Goal: Information Seeking & Learning: Find specific page/section

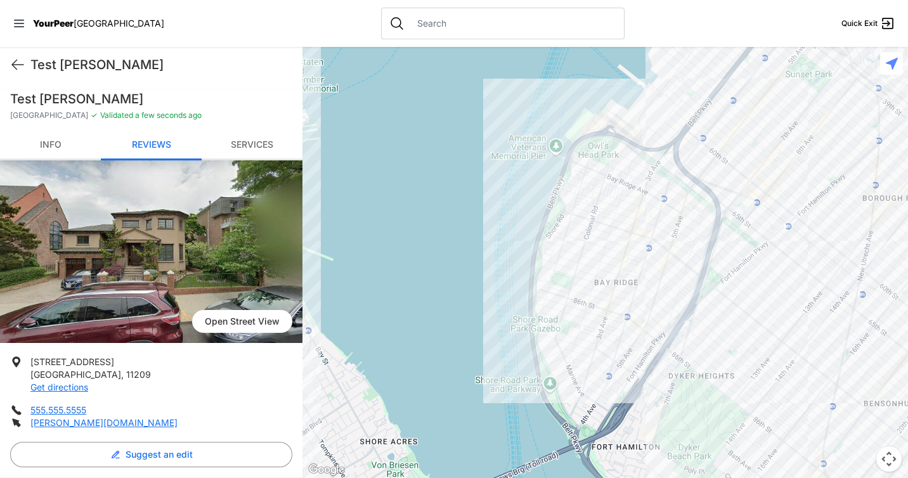
scroll to position [525, 0]
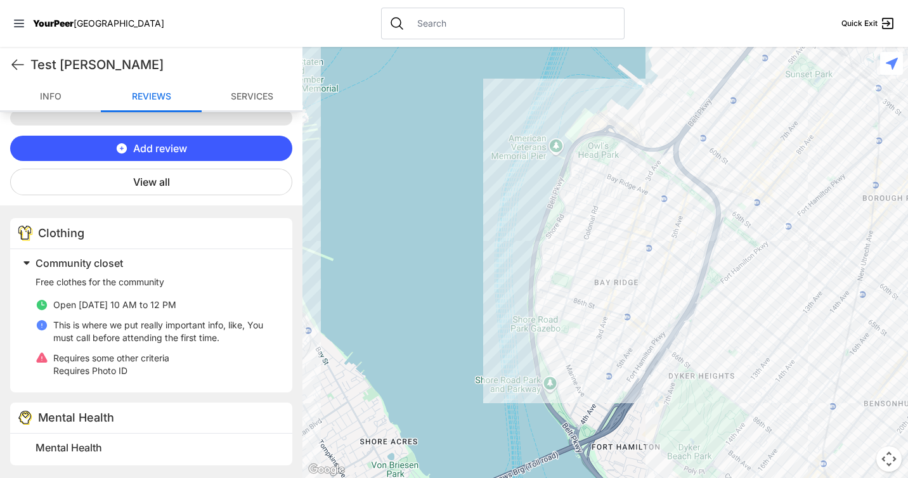
click at [417, 22] on input "text" at bounding box center [513, 23] width 207 height 13
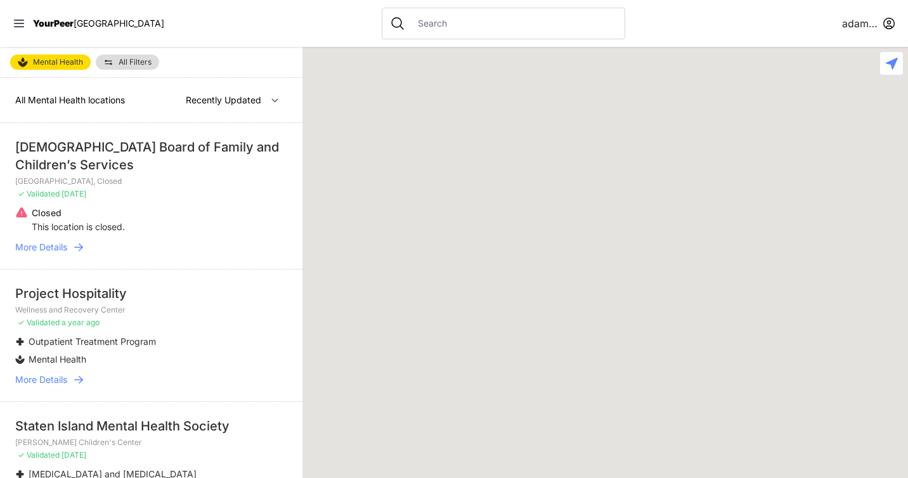
select select "nearby"
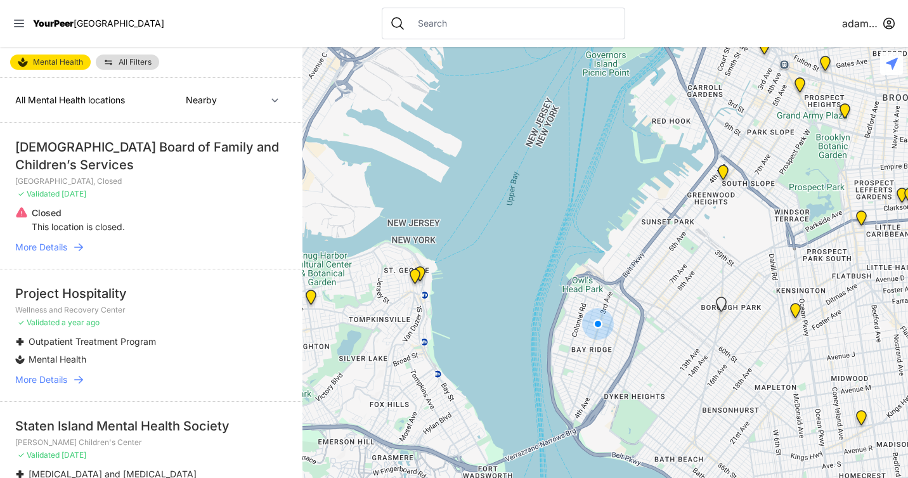
click at [410, 20] on input "text" at bounding box center [513, 23] width 207 height 13
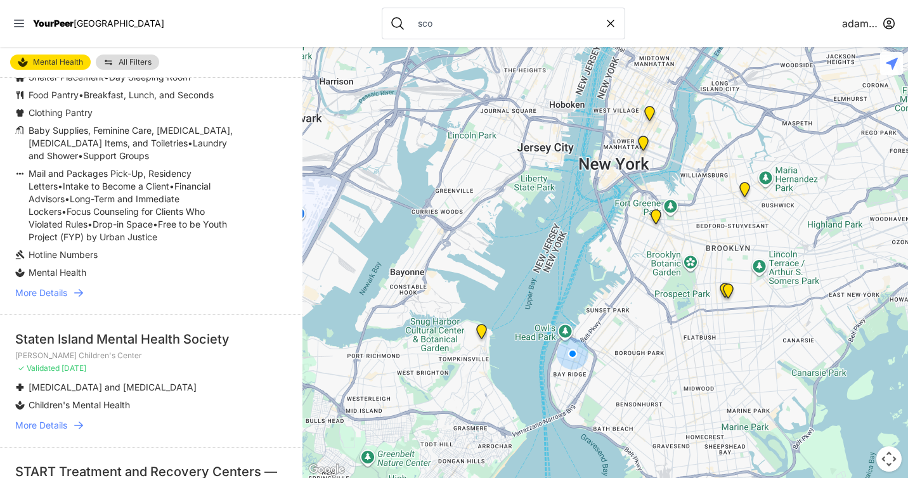
scroll to position [440, 0]
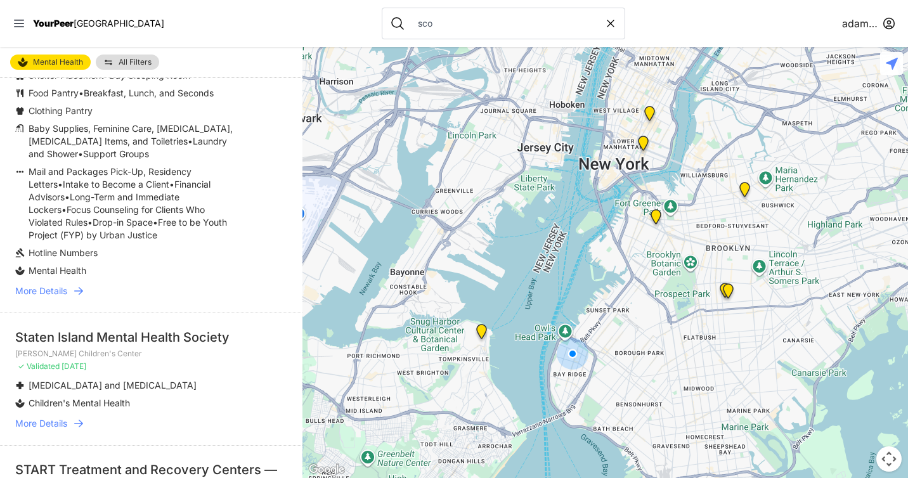
click at [433, 34] on div "sco" at bounding box center [504, 24] width 244 height 32
click at [417, 25] on input "sco" at bounding box center [507, 23] width 194 height 13
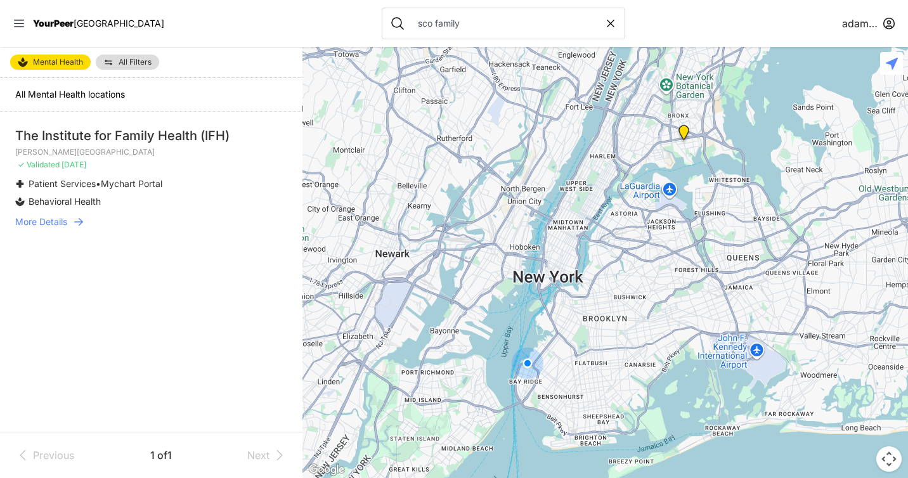
drag, startPoint x: 429, startPoint y: 23, endPoint x: 374, endPoint y: 25, distance: 55.2
click at [410, 25] on input "sco family" at bounding box center [507, 23] width 194 height 13
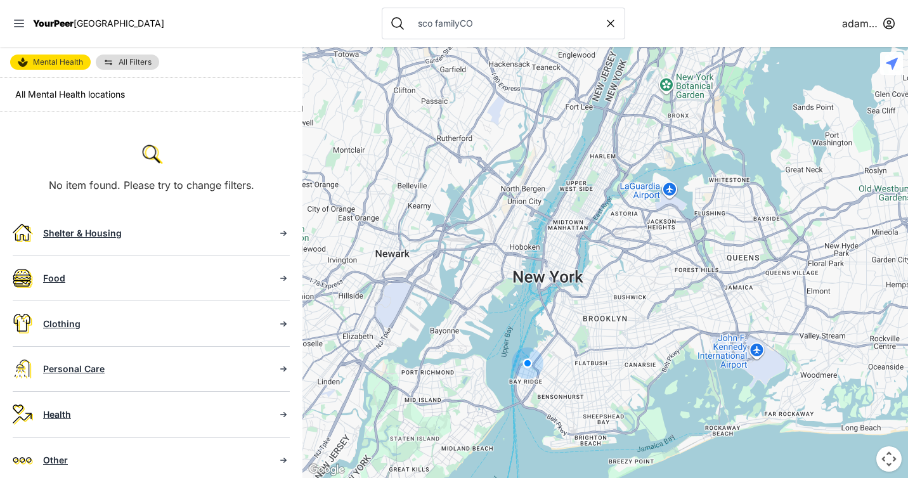
click at [410, 26] on input "sco familyCO" at bounding box center [507, 23] width 194 height 13
type input "sco familyCOC"
click at [410, 26] on input "sco familyCOC" at bounding box center [507, 23] width 194 height 13
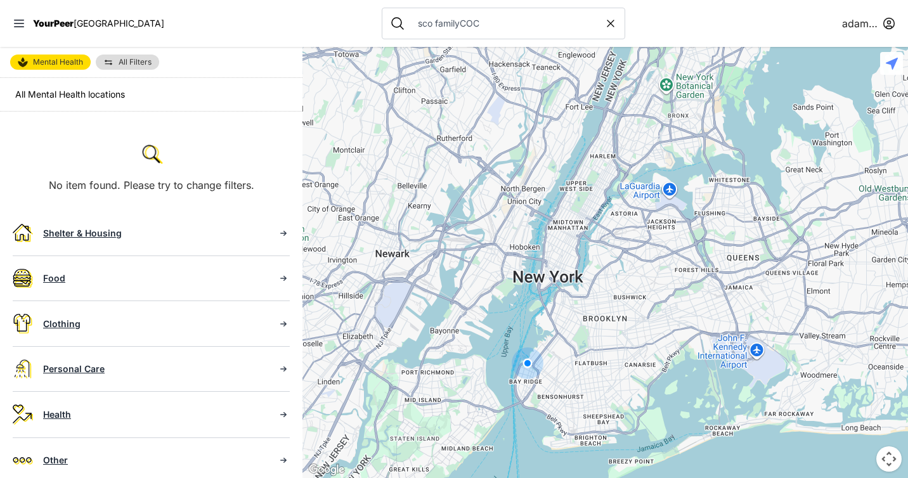
click at [410, 26] on input "sco familyCOC" at bounding box center [507, 23] width 194 height 13
select select "recentlyUpdated"
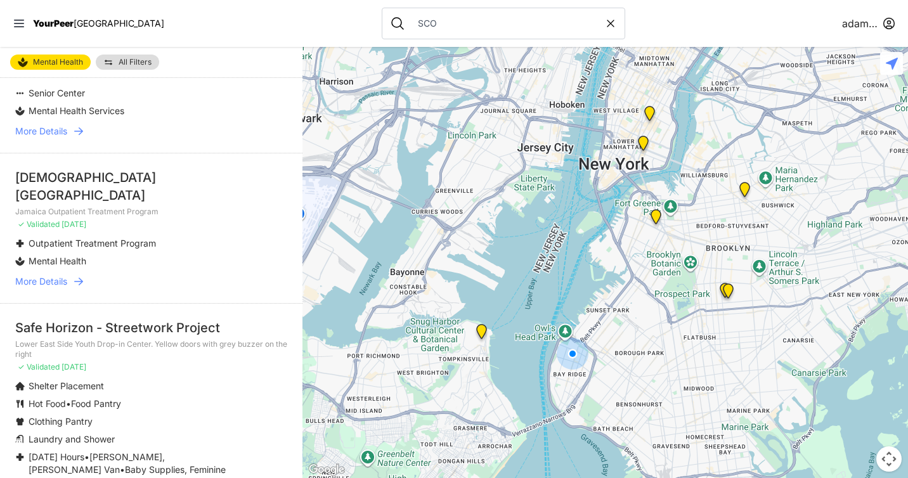
scroll to position [1026, 0]
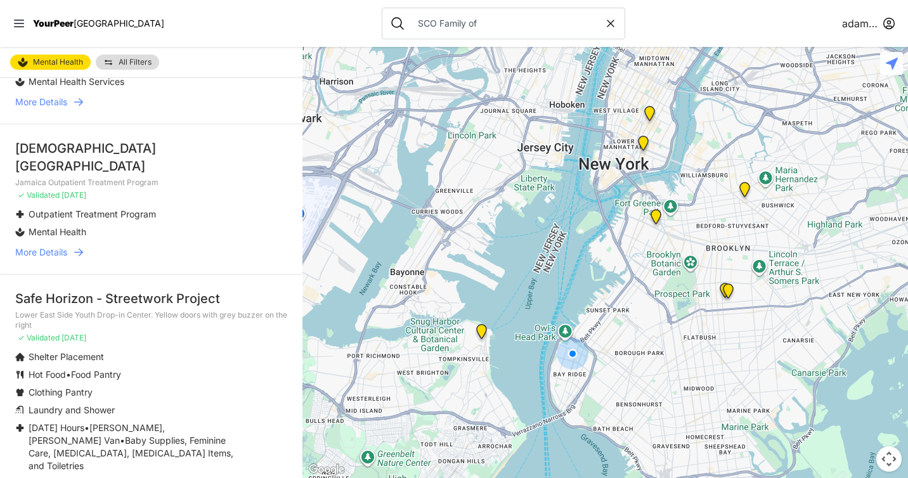
click at [410, 28] on input "SCO Family of" at bounding box center [507, 23] width 194 height 13
click at [411, 21] on input "SCO FServices" at bounding box center [507, 23] width 194 height 13
type input "SCO Family of Services"
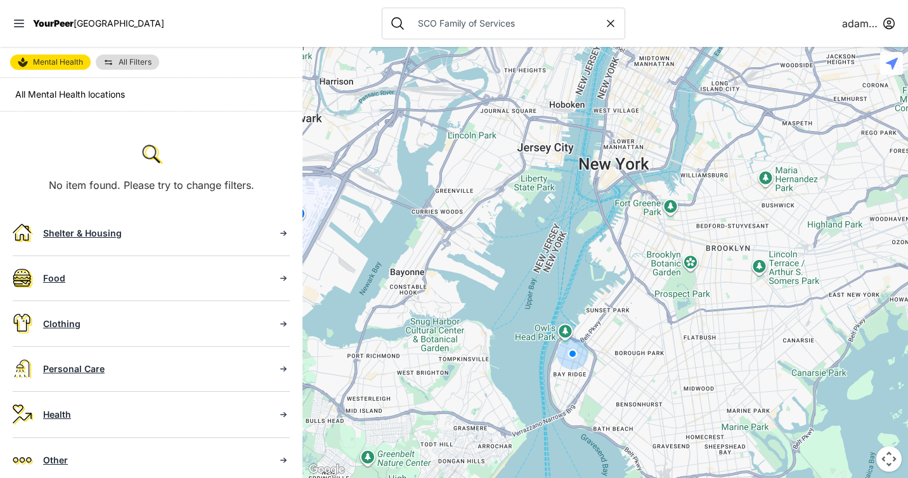
click at [47, 62] on span "Mental Health" at bounding box center [58, 62] width 50 height 10
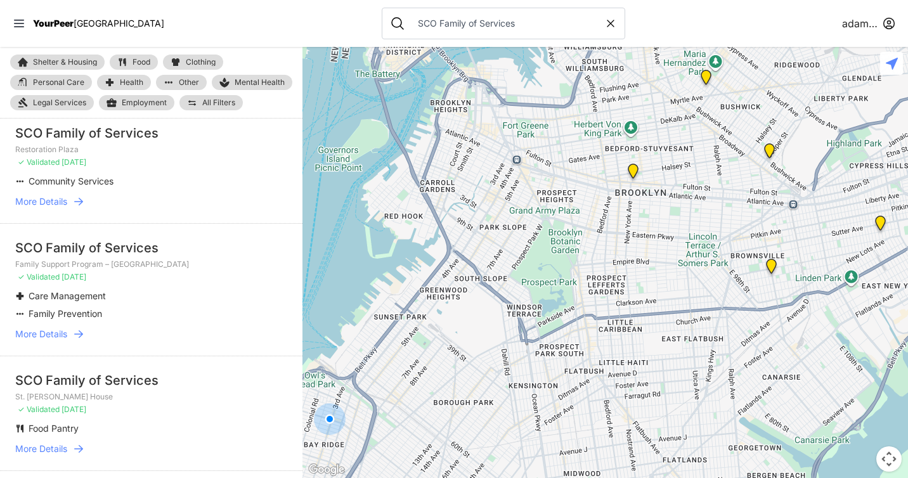
scroll to position [164, 0]
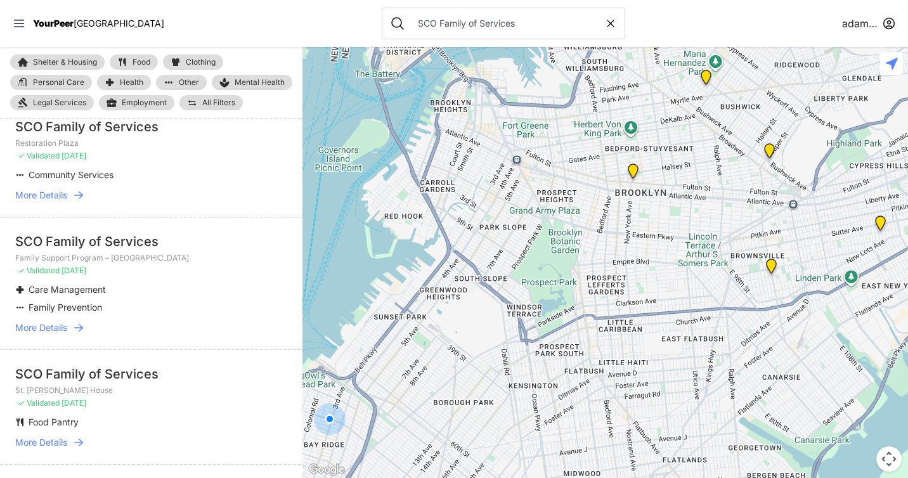
click at [78, 329] on icon at bounding box center [78, 328] width 13 height 13
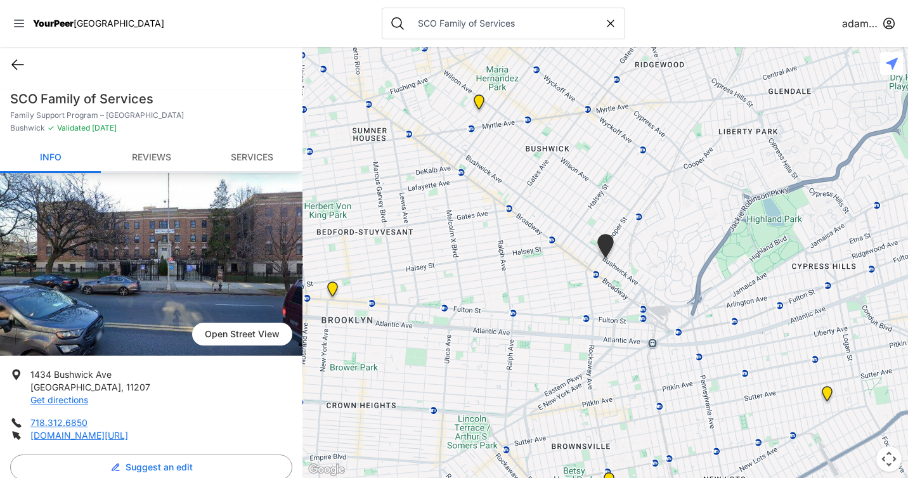
click at [15, 67] on icon at bounding box center [17, 65] width 11 height 10
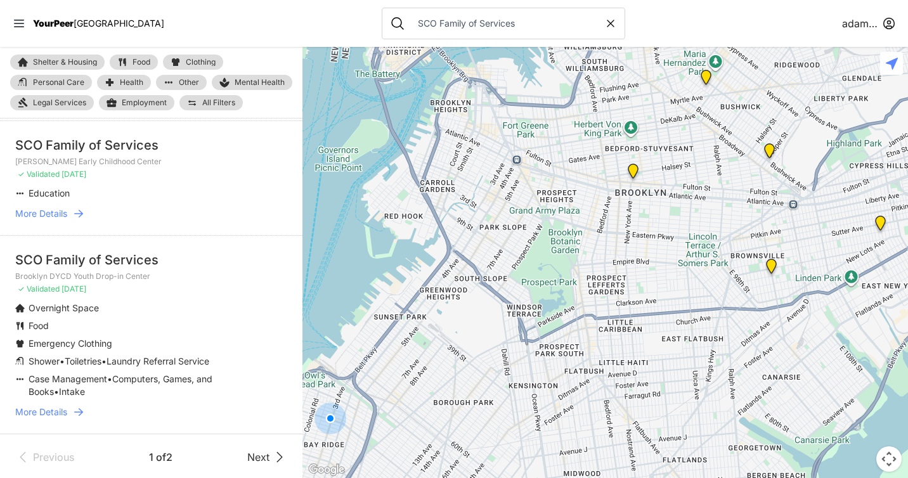
scroll to position [625, 0]
click at [82, 407] on icon at bounding box center [78, 410] width 13 height 13
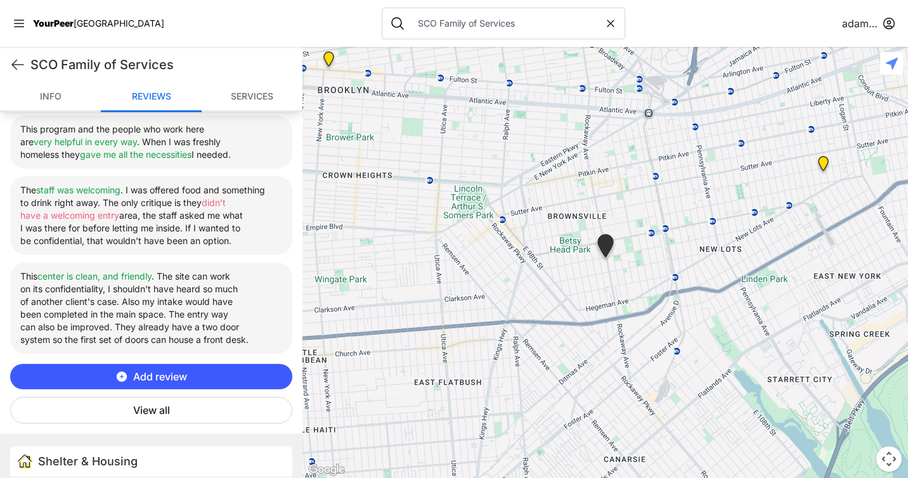
scroll to position [490, 0]
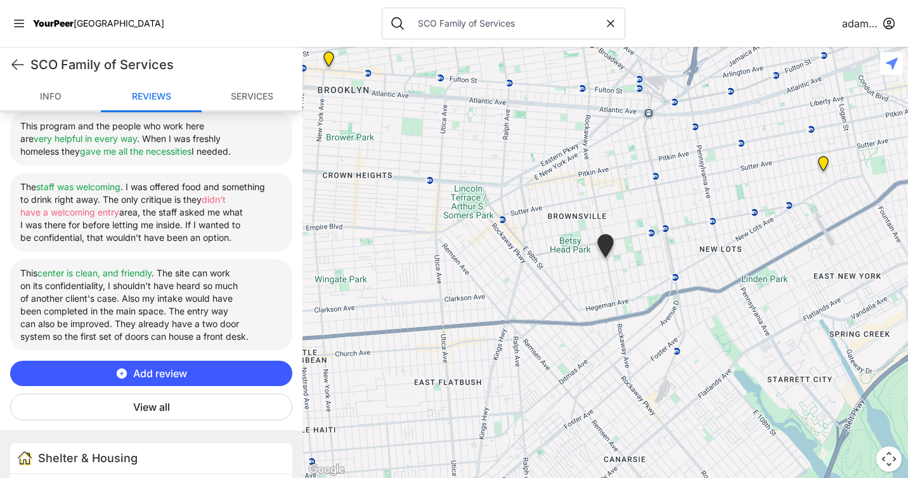
click at [143, 410] on button "View all" at bounding box center [151, 407] width 282 height 27
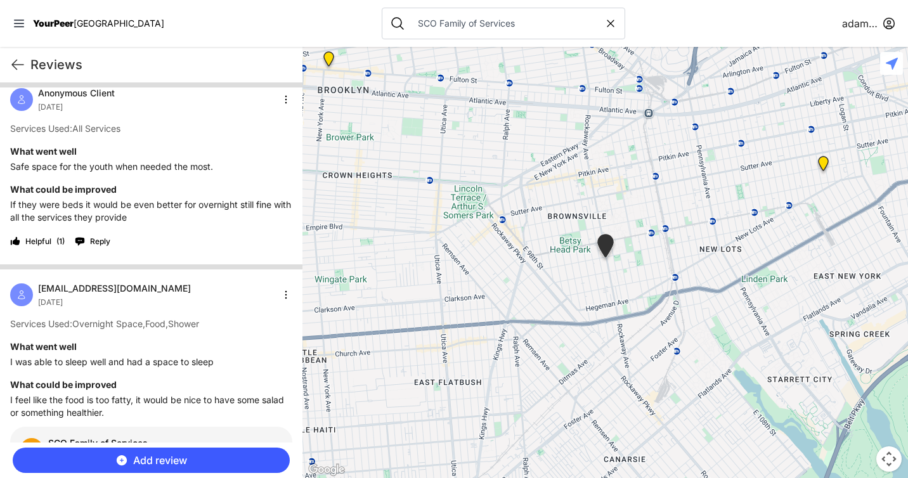
scroll to position [0, 0]
